Goal: Check status: Check status

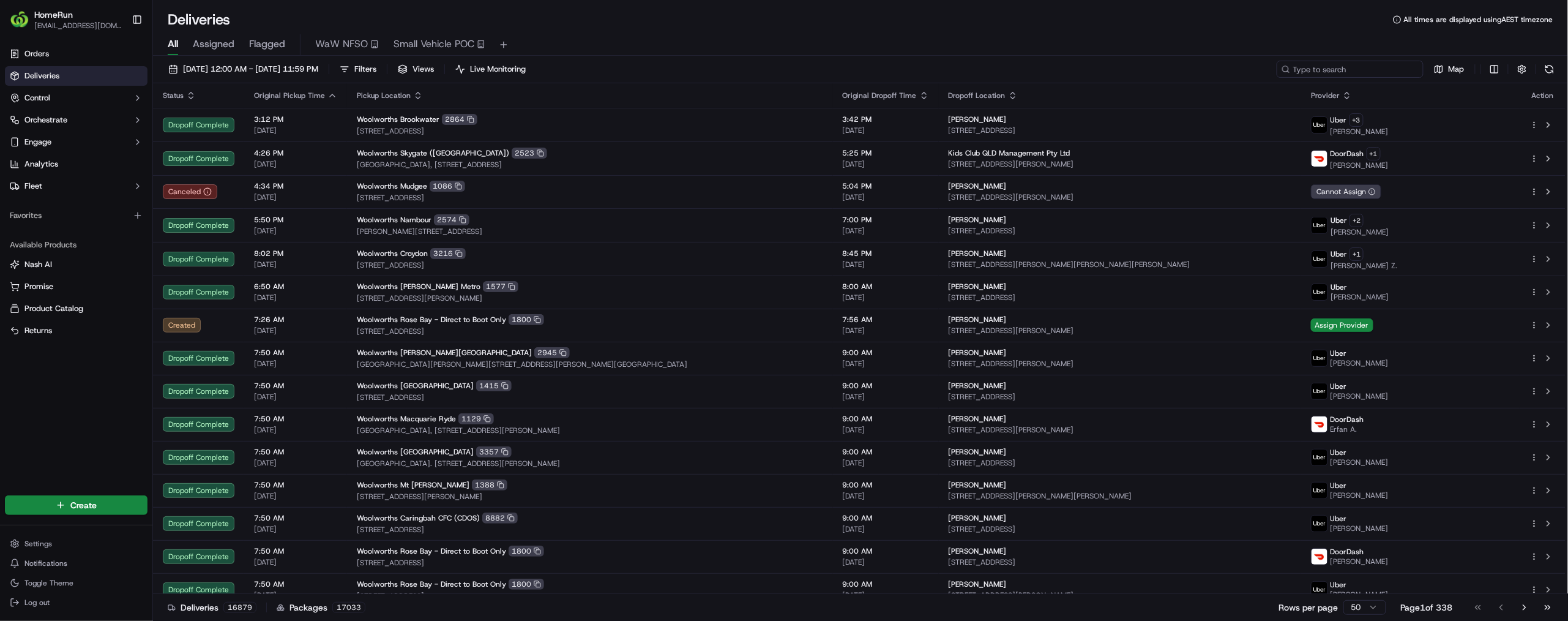
click at [1283, 78] on input at bounding box center [1350, 69] width 147 height 17
click at [1325, 78] on input at bounding box center [1350, 69] width 147 height 17
paste input "269677133"
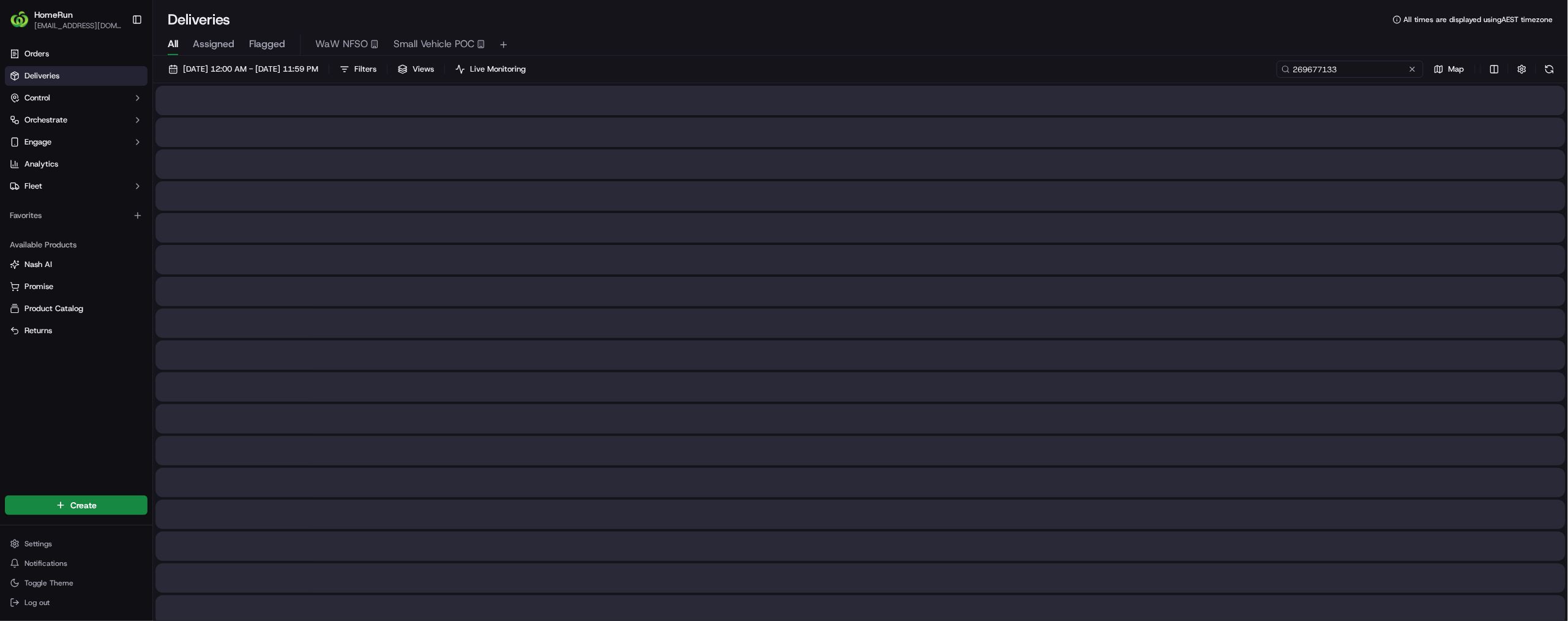
type input "269677133"
